Goal: Find specific page/section: Find specific page/section

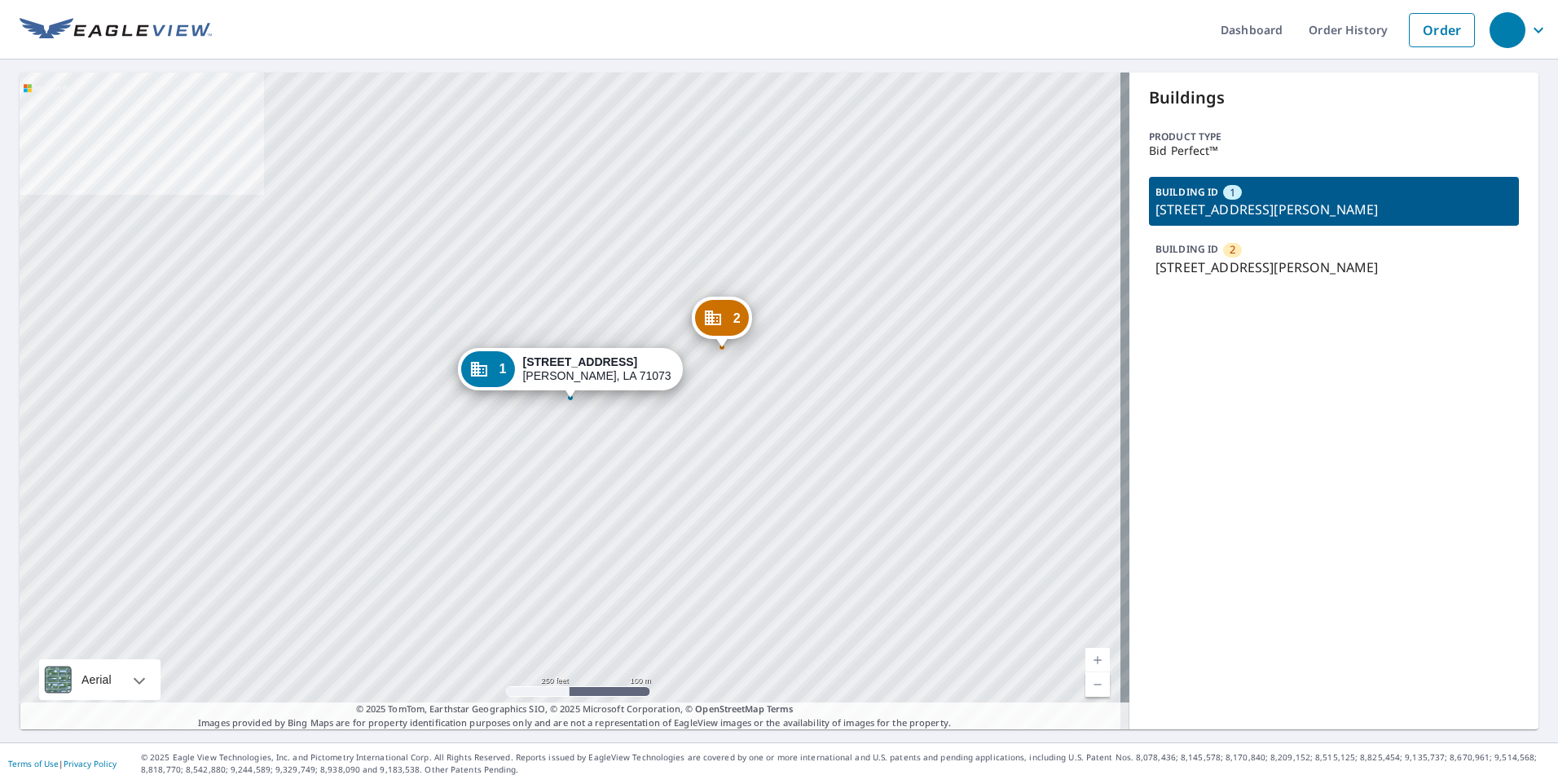
drag, startPoint x: 1206, startPoint y: 260, endPoint x: 1065, endPoint y: 304, distance: 147.7
click at [1201, 263] on p "773 N Main St, Sibley, LA, 71073" at bounding box center [1333, 268] width 357 height 20
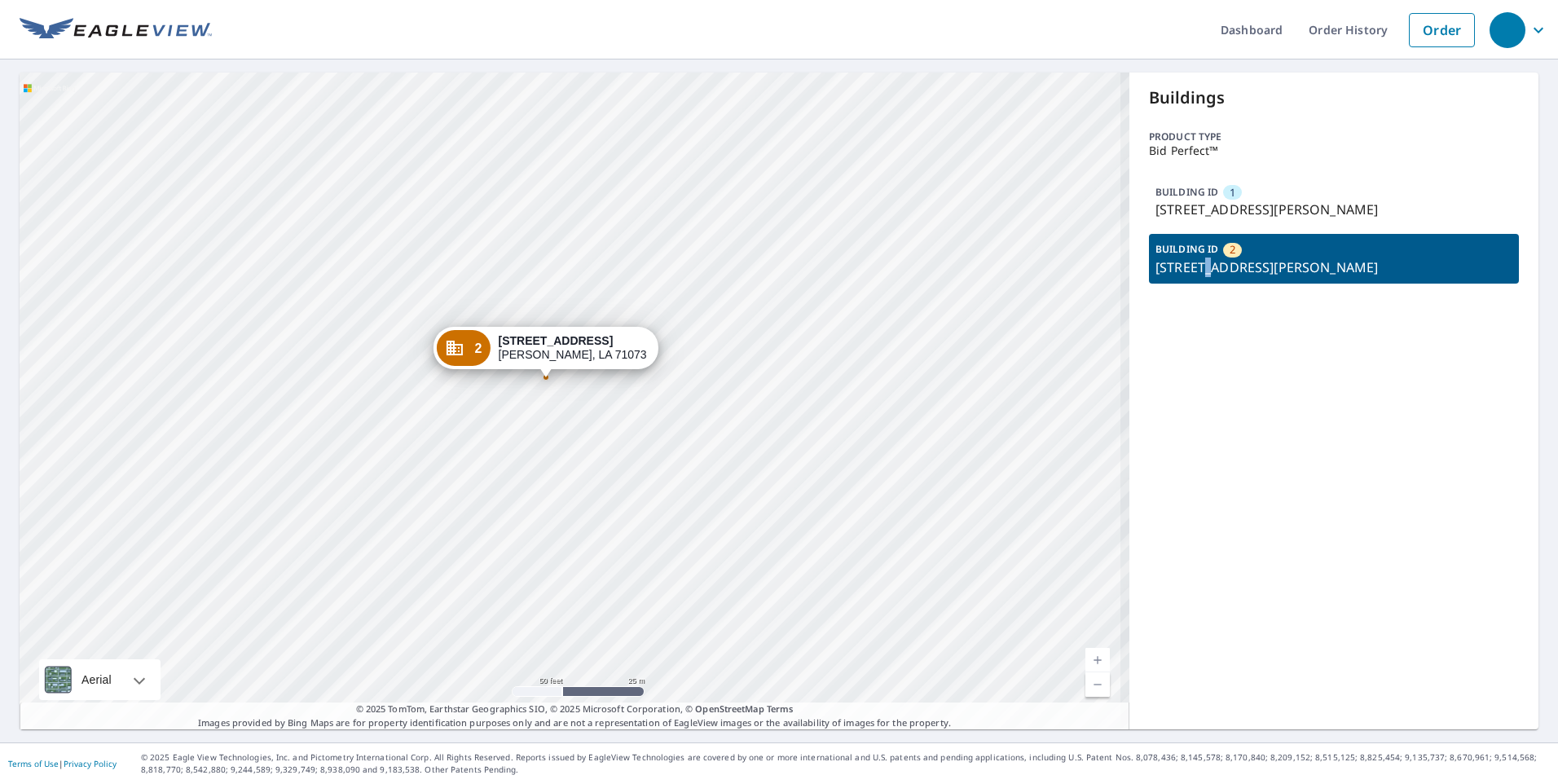
drag, startPoint x: 634, startPoint y: 454, endPoint x: 872, endPoint y: 490, distance: 240.7
click at [658, 454] on div "1 753 N Main St Sibley, LA 71073 2 773 N Main St Sibley, LA 71073" at bounding box center [574, 401] width 1110 height 656
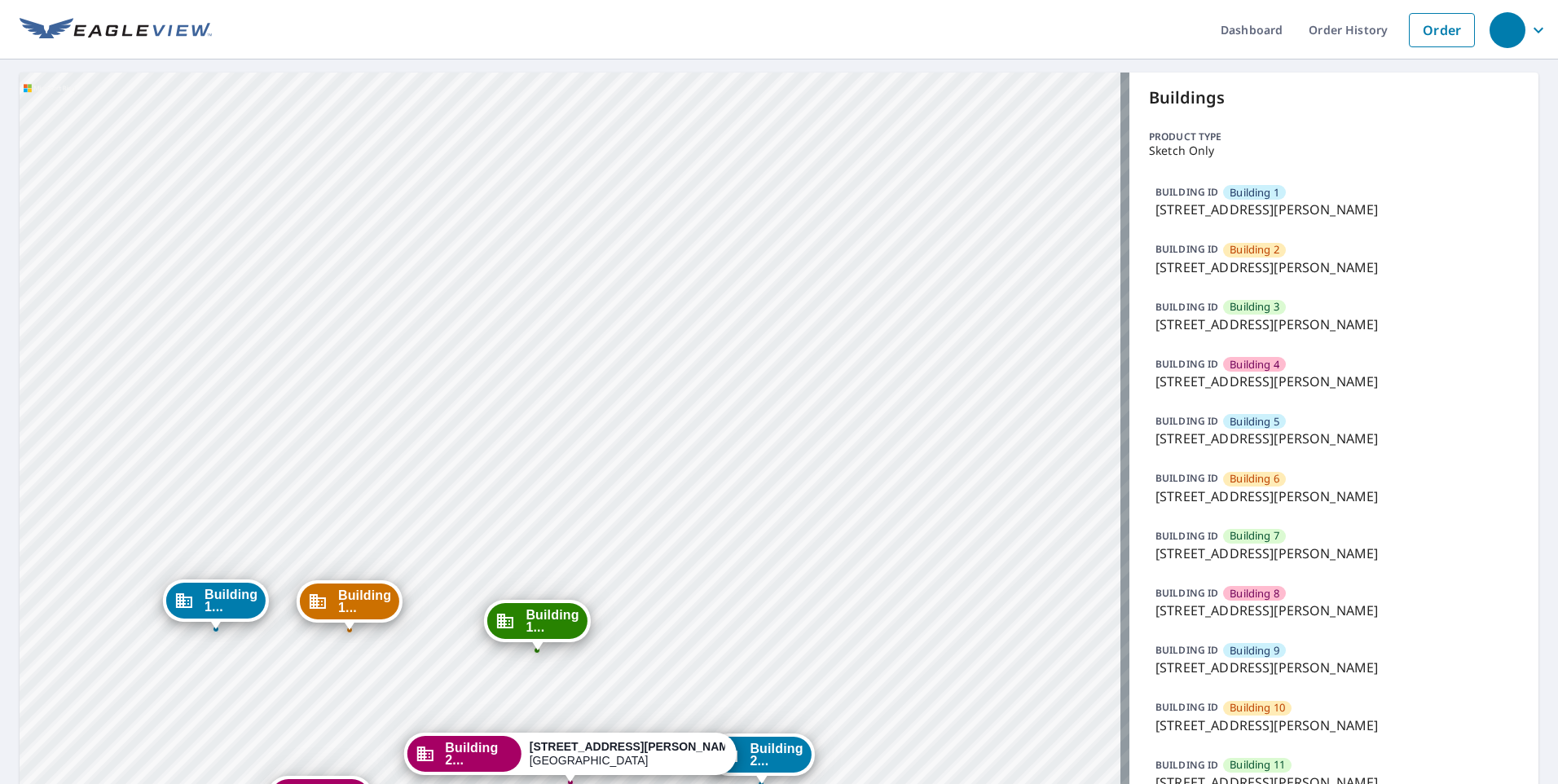
scroll to position [733, 0]
